Goal: Task Accomplishment & Management: Manage account settings

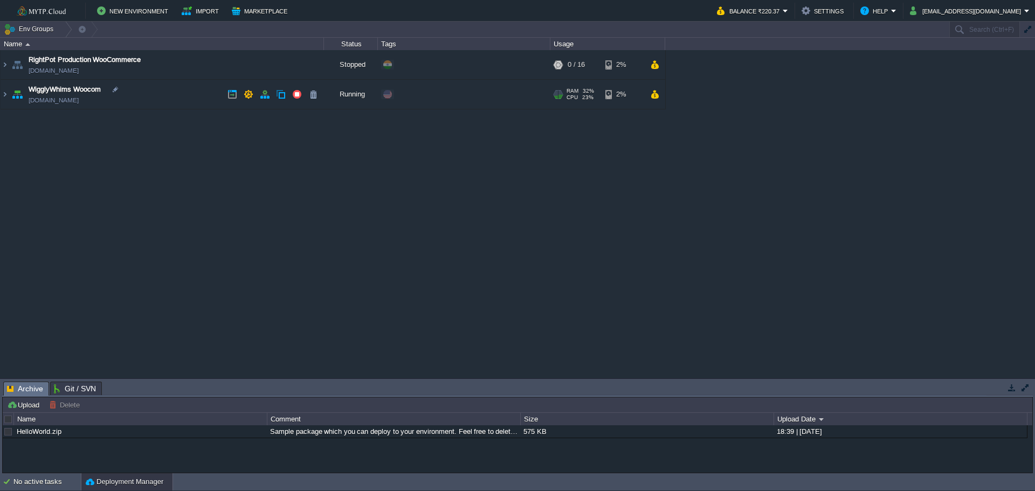
click at [134, 95] on td "WigglyWhims Woocom [DOMAIN_NAME]" at bounding box center [163, 95] width 324 height 30
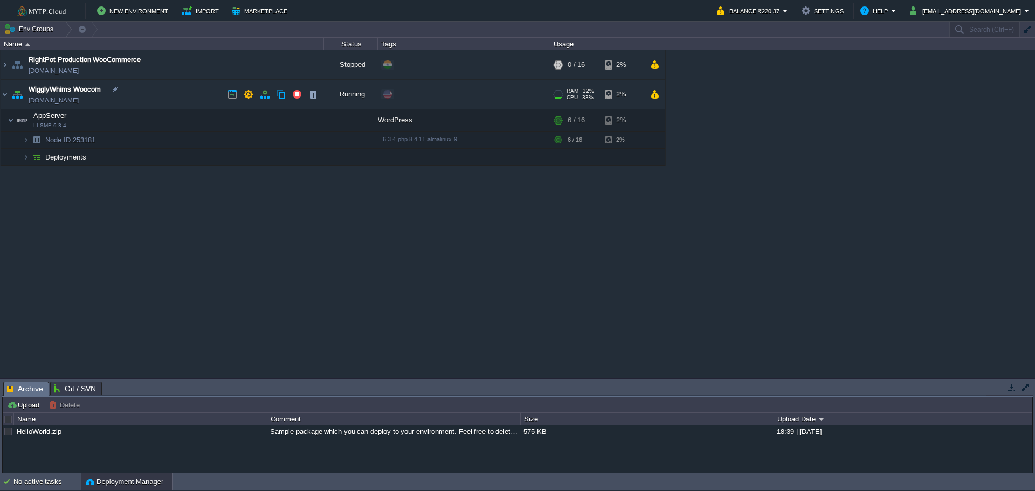
click at [134, 95] on td "WigglyWhims Woocom [DOMAIN_NAME]" at bounding box center [163, 95] width 324 height 30
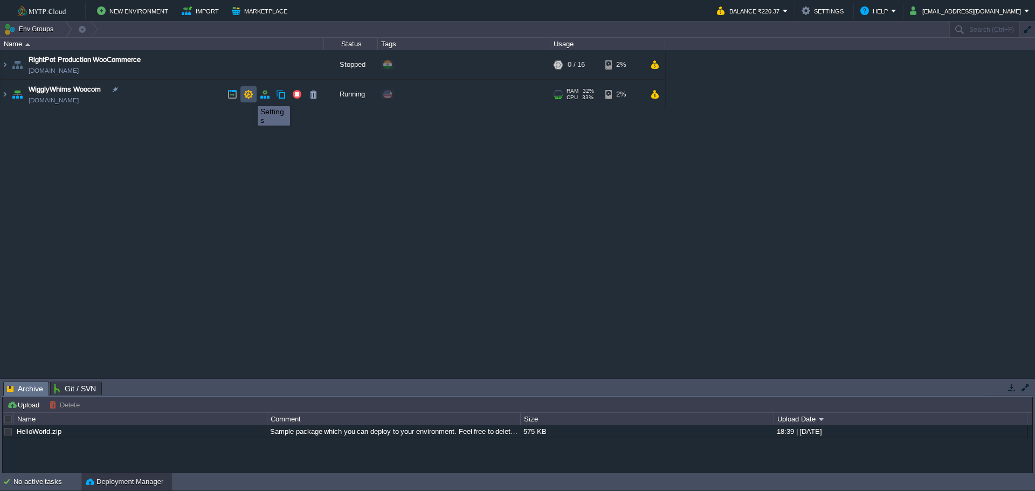
click at [250, 97] on button "button" at bounding box center [249, 95] width 10 height 10
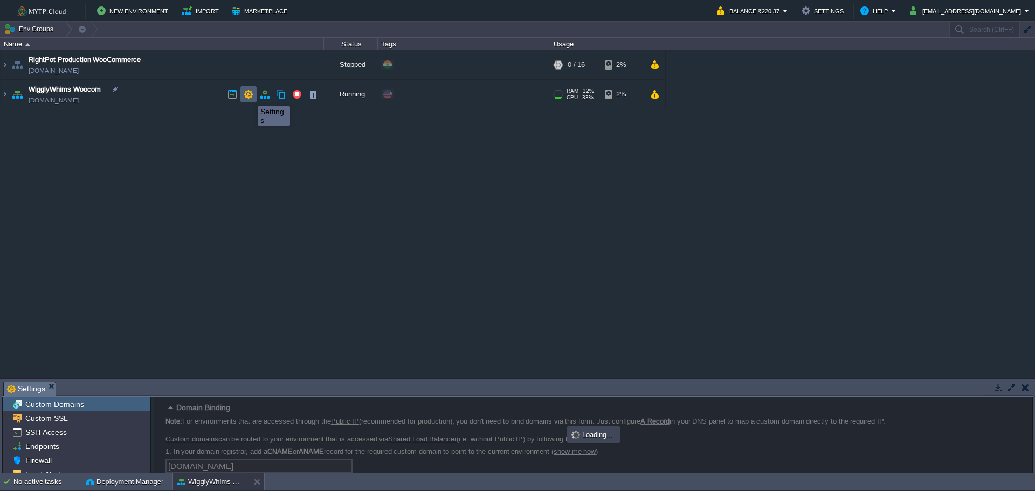
scroll to position [64, 0]
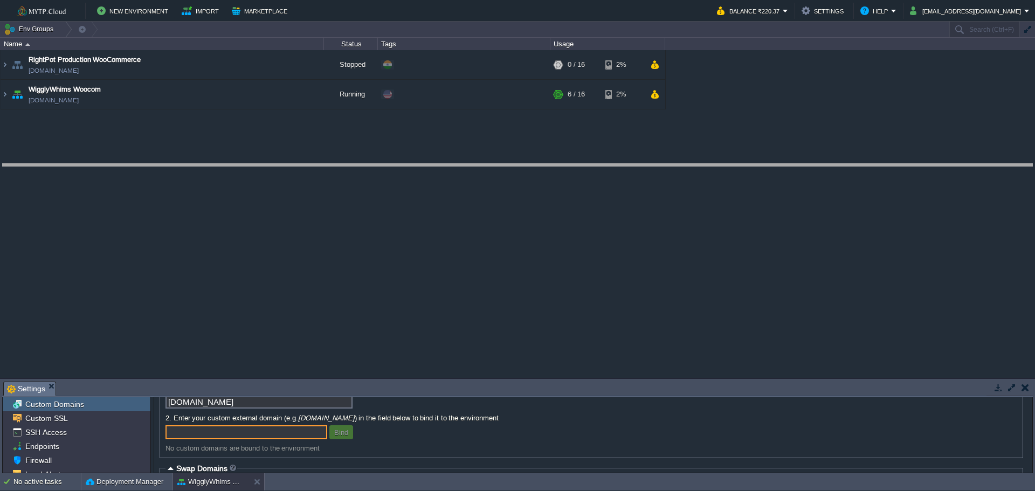
drag, startPoint x: 232, startPoint y: 383, endPoint x: 287, endPoint y: 166, distance: 224.8
click at [287, 166] on body "New Environment Import Marketplace Bonus ₹356.78 Upgrade Account Balance ₹220.3…" at bounding box center [517, 245] width 1035 height 491
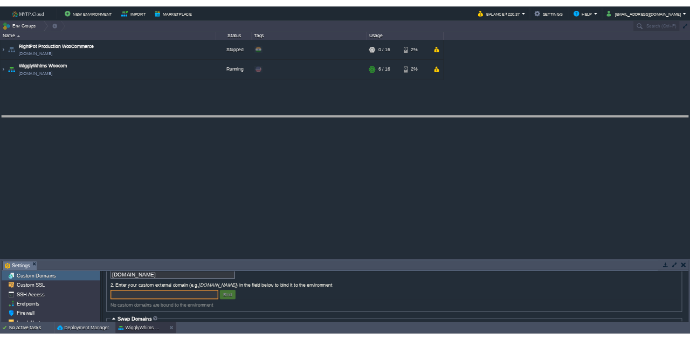
scroll to position [0, 0]
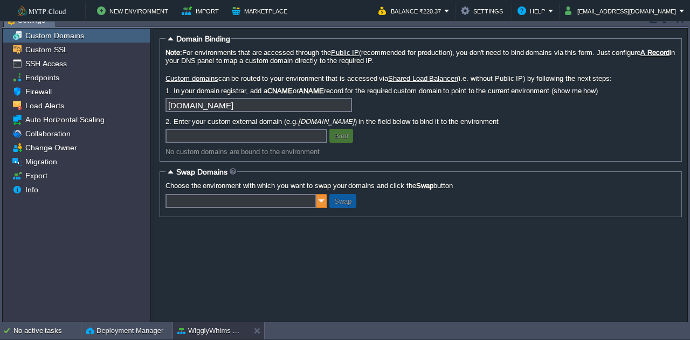
click at [320, 205] on img at bounding box center [322, 201] width 11 height 14
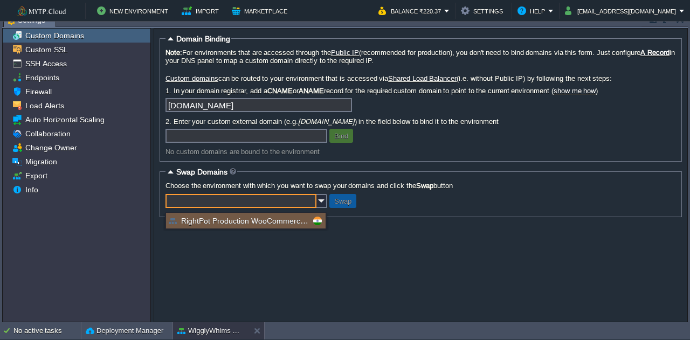
click at [576, 178] on fieldset "Swap Domains Choose the environment with which you want to swap your domains an…" at bounding box center [421, 192] width 522 height 50
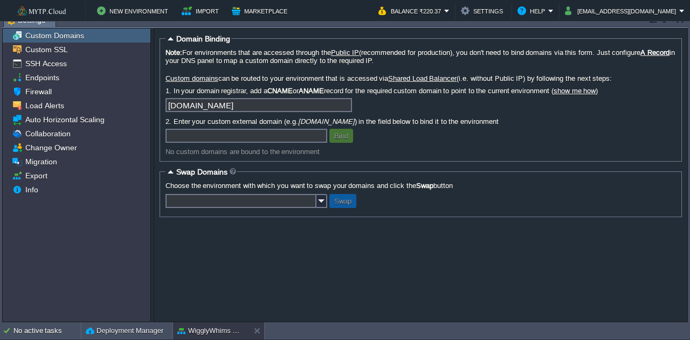
drag, startPoint x: 205, startPoint y: 135, endPoint x: 311, endPoint y: 121, distance: 106.6
click at [205, 135] on input "text" at bounding box center [247, 136] width 162 height 14
paste input "[DOMAIN_NAME]"
drag, startPoint x: 188, startPoint y: 139, endPoint x: 92, endPoint y: 161, distance: 98.1
click at [99, 153] on div "Custom Domains Custom SSL SSH Access Endpoints Firewall Load Alerts Auto Horizo…" at bounding box center [345, 175] width 686 height 294
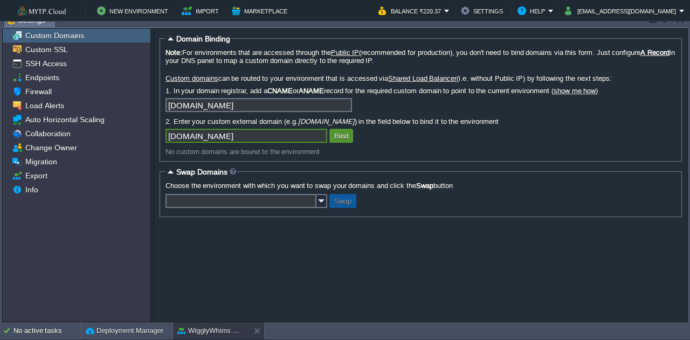
type input "[DOMAIN_NAME]"
click at [344, 141] on button "Bind" at bounding box center [341, 136] width 20 height 10
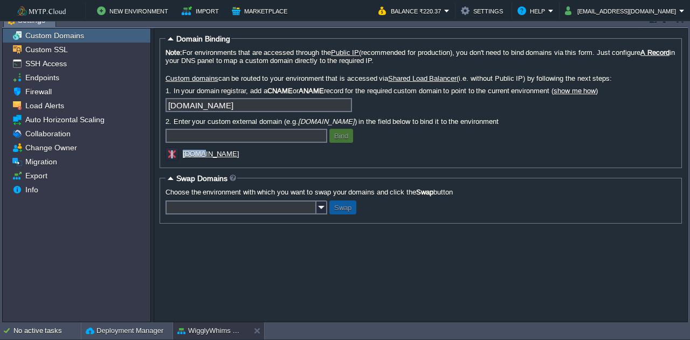
drag, startPoint x: 258, startPoint y: 155, endPoint x: 203, endPoint y: 159, distance: 55.1
click at [203, 159] on div "[DOMAIN_NAME]" at bounding box center [274, 155] width 216 height 15
click at [250, 142] on input "text" at bounding box center [247, 136] width 162 height 14
paste input "[DOMAIN_NAME]"
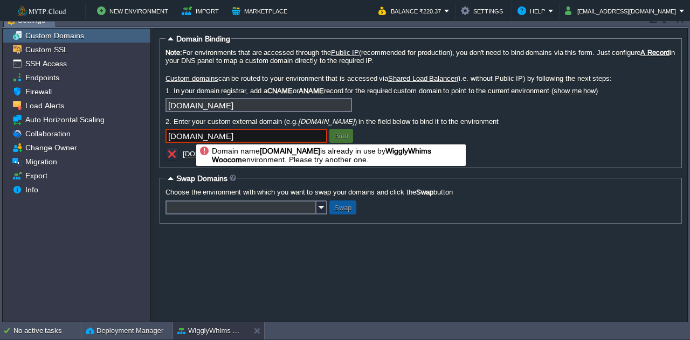
drag, startPoint x: 188, startPoint y: 135, endPoint x: 74, endPoint y: 138, distance: 113.8
click at [88, 134] on div "Custom Domains Custom SSL SSH Access Endpoints Firewall Load Alerts Auto Horizo…" at bounding box center [345, 175] width 686 height 294
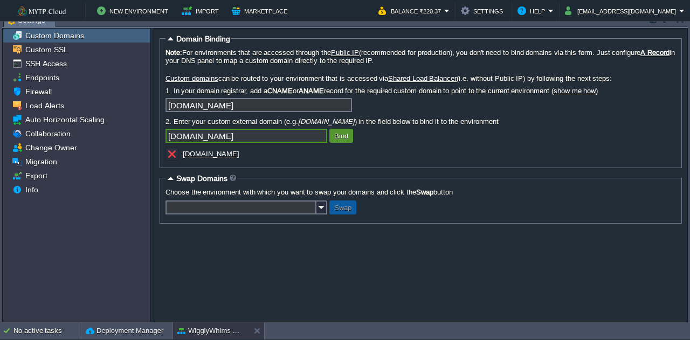
type input "[DOMAIN_NAME]"
click at [339, 137] on button "Bind" at bounding box center [341, 136] width 20 height 10
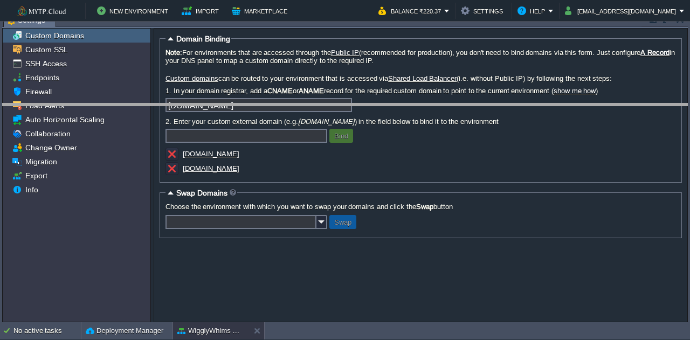
drag, startPoint x: 387, startPoint y: 26, endPoint x: 363, endPoint y: 142, distance: 117.7
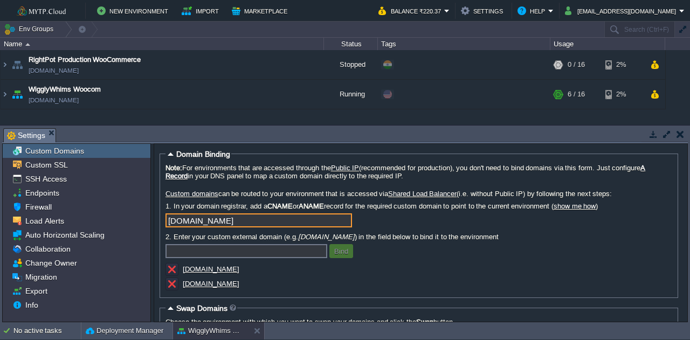
click at [278, 225] on input "[DOMAIN_NAME]" at bounding box center [259, 221] width 187 height 14
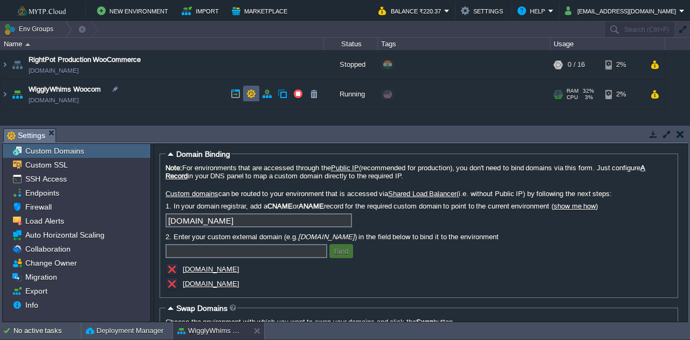
click at [249, 95] on button "button" at bounding box center [251, 94] width 10 height 10
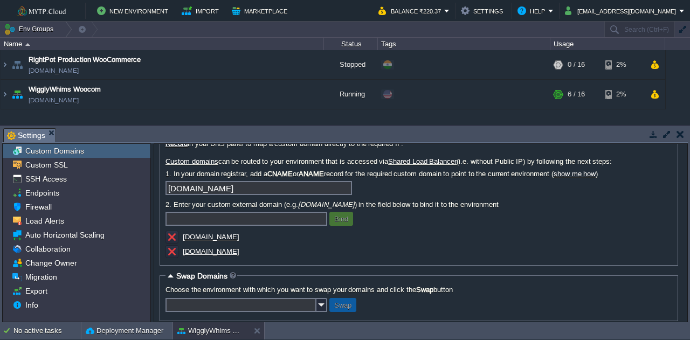
scroll to position [46, 0]
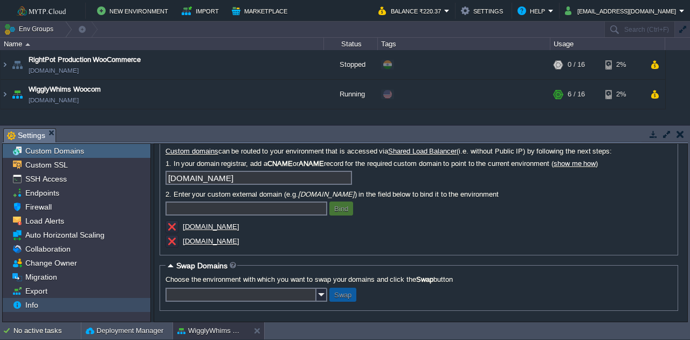
click at [72, 299] on div "Info" at bounding box center [77, 305] width 148 height 14
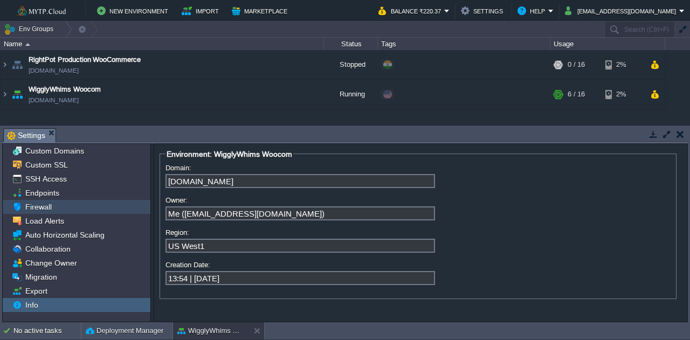
click at [92, 204] on div "Firewall" at bounding box center [77, 207] width 148 height 14
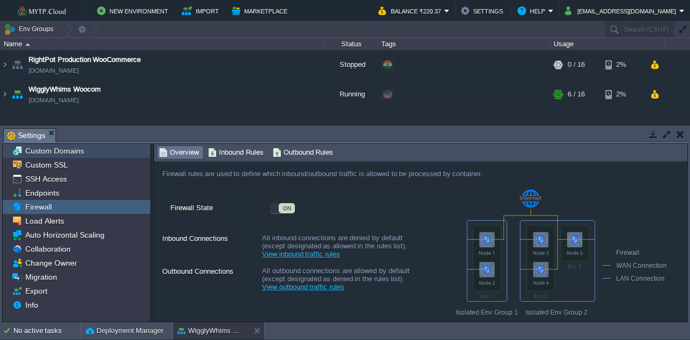
click at [99, 152] on div "Custom Domains" at bounding box center [77, 151] width 148 height 14
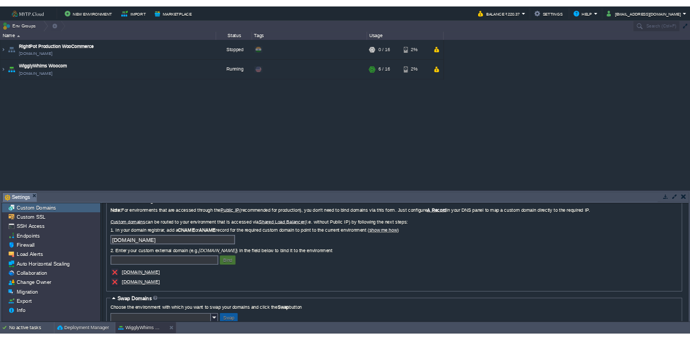
scroll to position [0, 0]
